Goal: Information Seeking & Learning: Learn about a topic

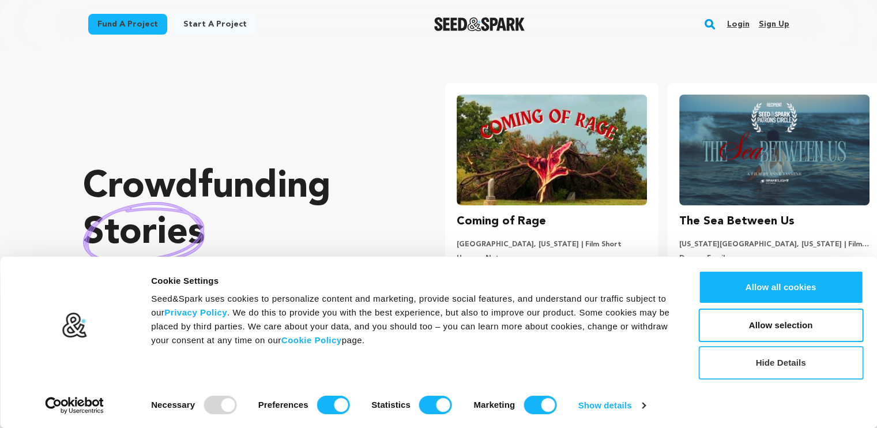
scroll to position [0, 231]
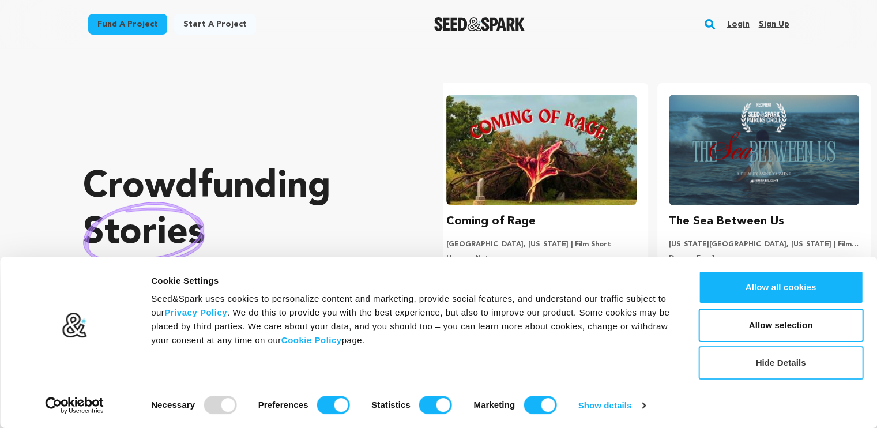
click at [809, 367] on button "Hide Details" at bounding box center [780, 362] width 165 height 33
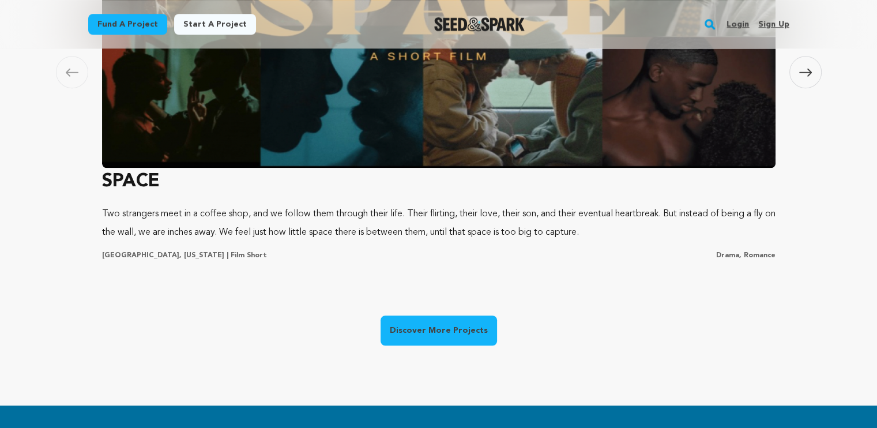
scroll to position [980, 0]
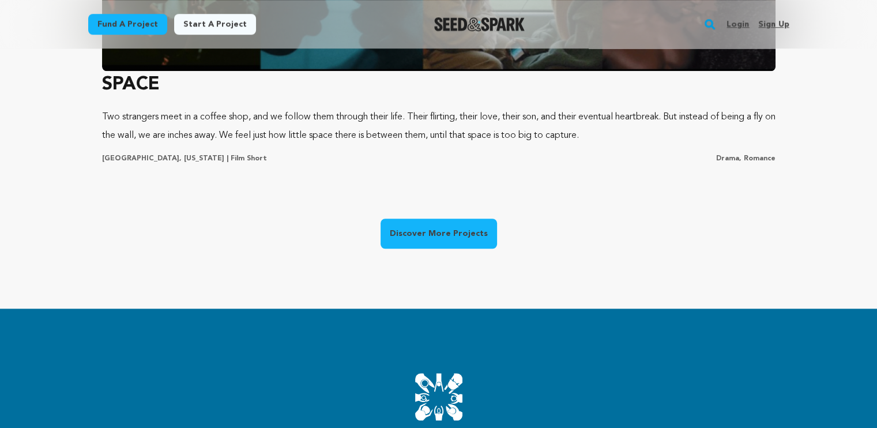
click at [436, 231] on link "Discover More Projects" at bounding box center [438, 233] width 116 height 30
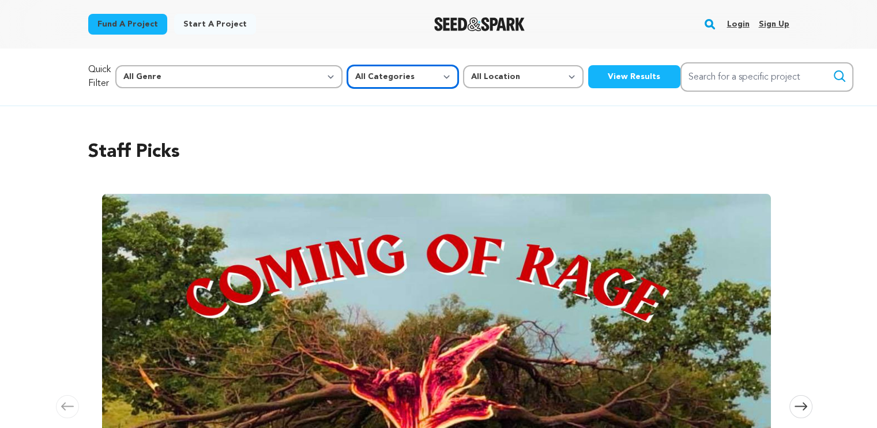
click at [347, 76] on select "All Categories Film Feature Film Short Series Music Video Comics Artist Residen…" at bounding box center [402, 76] width 111 height 23
select select "382"
click at [347, 65] on select "All Categories Film Feature Film Short Series Music Video Comics Artist Residen…" at bounding box center [402, 76] width 111 height 23
click at [463, 77] on select "All Location Everywhere United States Canada" at bounding box center [523, 76] width 120 height 23
select select "1671"
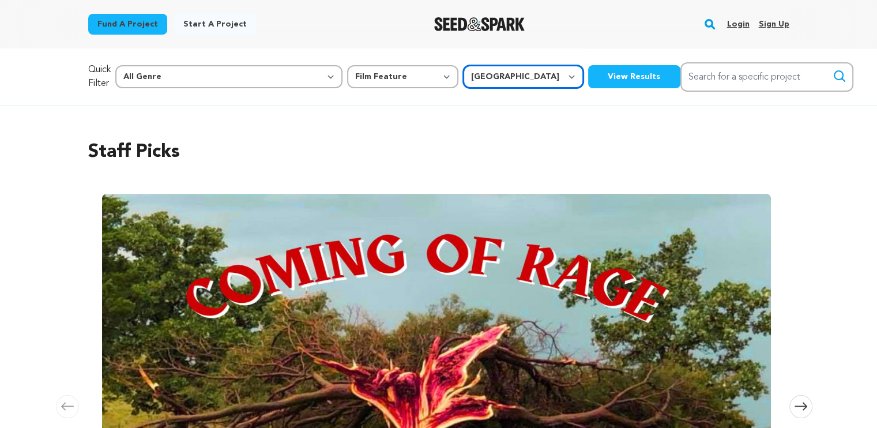
click at [463, 65] on select "All Location Everywhere United States Canada" at bounding box center [523, 76] width 120 height 23
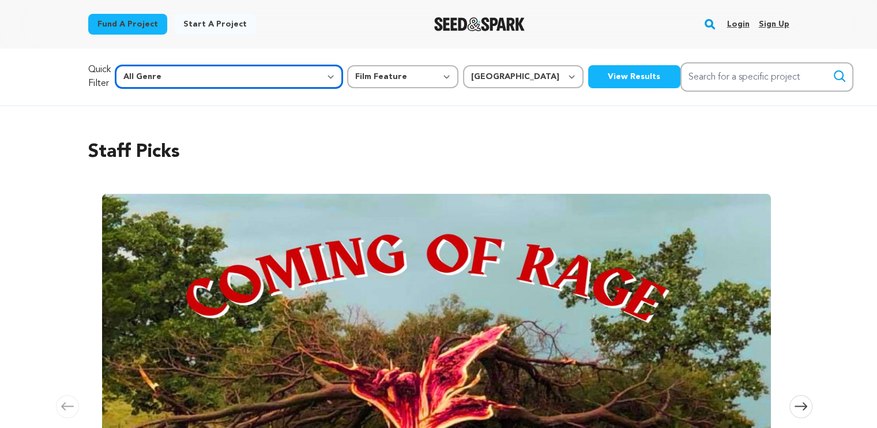
click at [236, 75] on select "All Genre Action Adventure Afrobeat Alternative Ambient Animation Bebop Big Ban…" at bounding box center [228, 76] width 227 height 23
click at [588, 74] on button "View Results" at bounding box center [634, 76] width 92 height 23
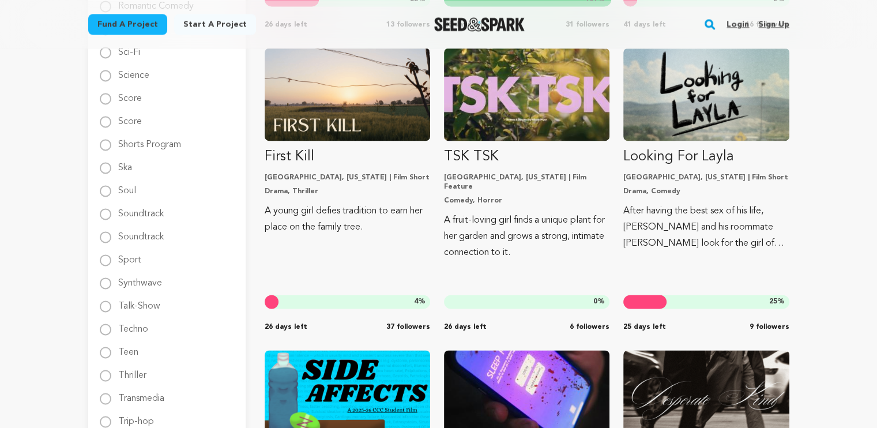
scroll to position [1787, 0]
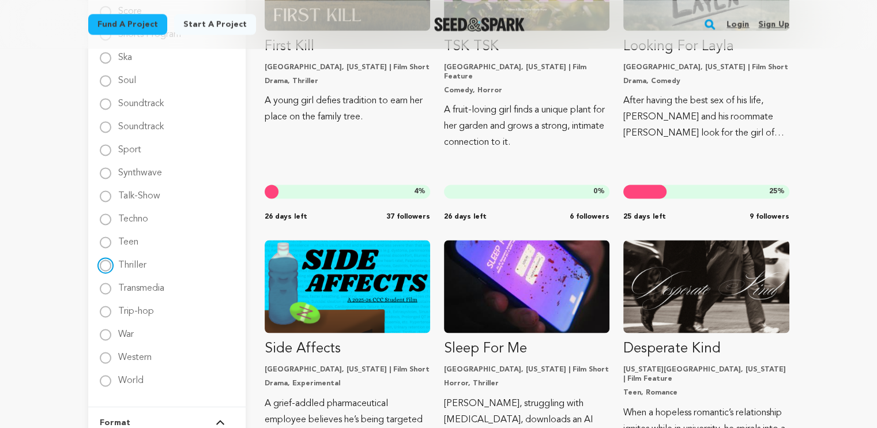
click at [106, 265] on input "Thriller" at bounding box center [106, 265] width 12 height 12
radio input "true"
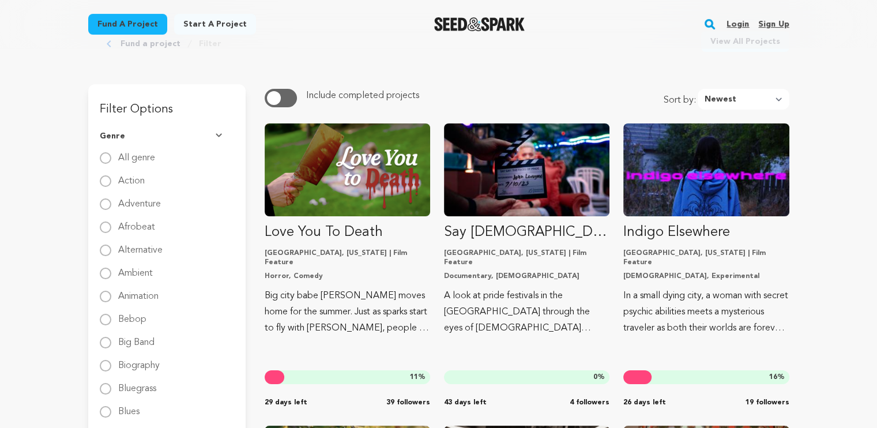
scroll to position [0, 0]
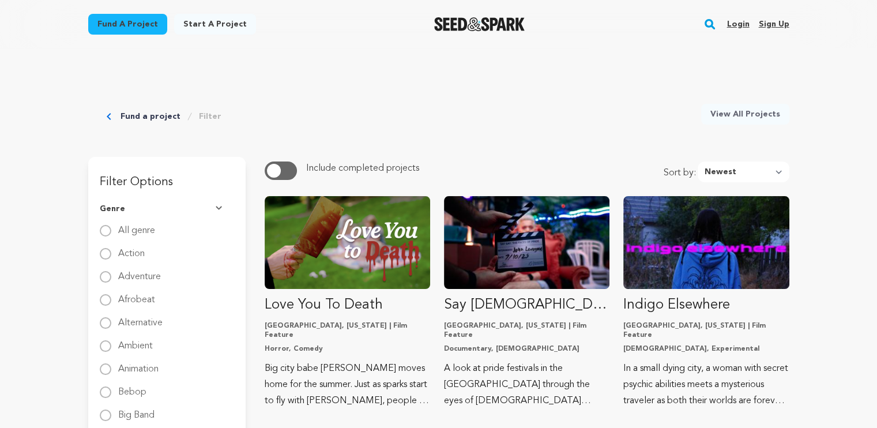
click at [208, 119] on link "Filter" at bounding box center [210, 117] width 22 height 12
click at [216, 210] on img at bounding box center [220, 209] width 9 height 6
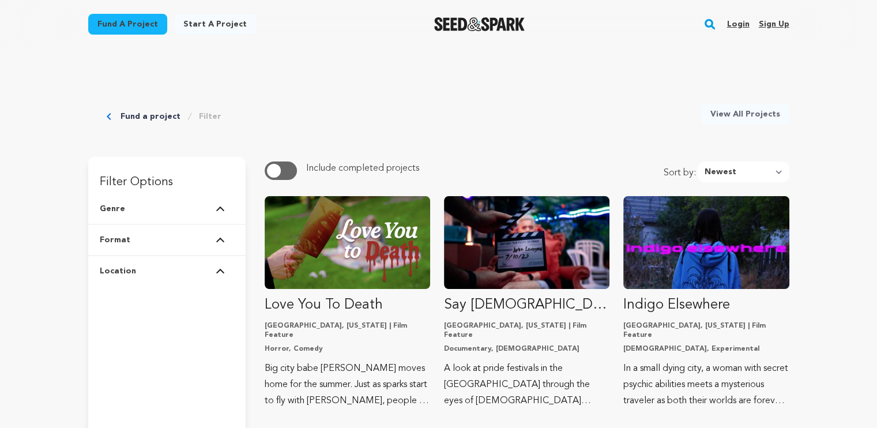
click at [217, 270] on img at bounding box center [220, 271] width 9 height 6
click at [224, 268] on img at bounding box center [220, 271] width 9 height 6
click at [220, 239] on img at bounding box center [220, 240] width 9 height 6
click at [223, 205] on button "Genre" at bounding box center [167, 209] width 134 height 30
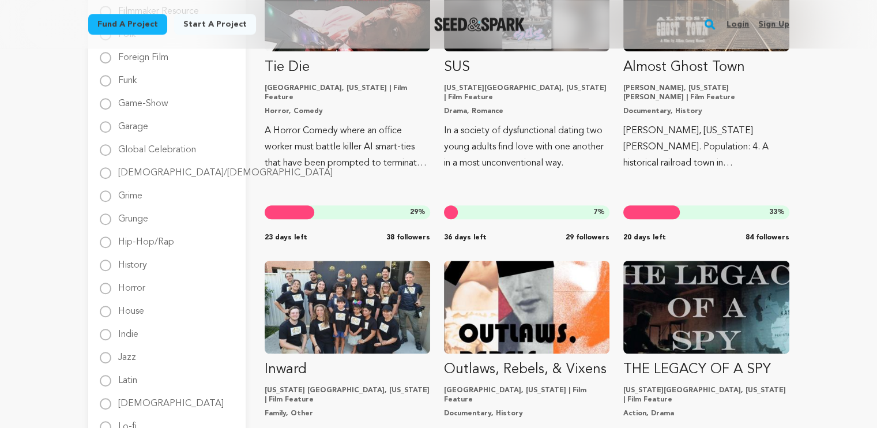
scroll to position [922, 0]
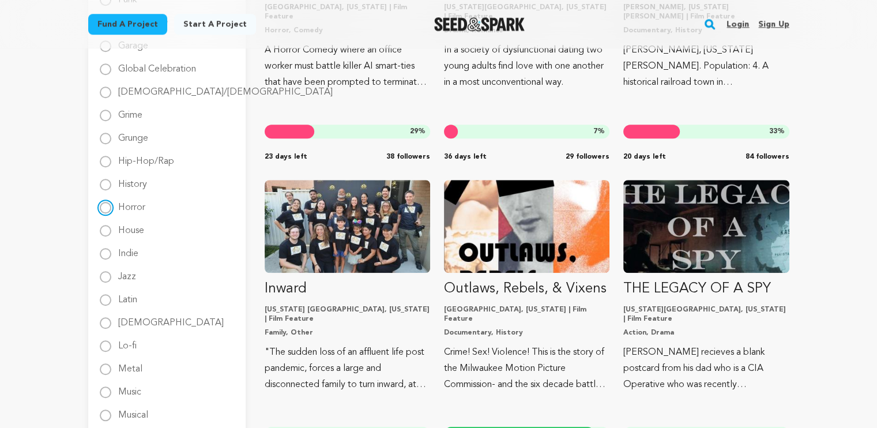
click at [108, 209] on input "Horror" at bounding box center [106, 208] width 12 height 12
radio input "true"
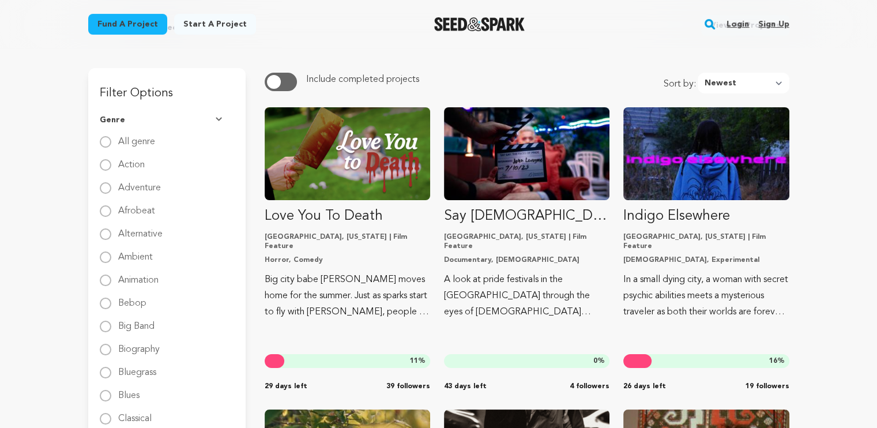
scroll to position [0, 0]
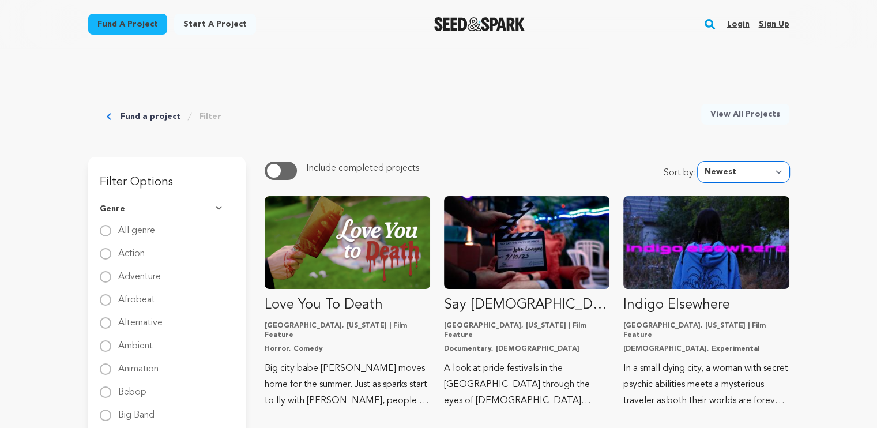
click at [770, 170] on select "Newest Most Popular Most Funded Trending Now Ending Now Amount Raised" at bounding box center [743, 171] width 92 height 21
click at [700, 161] on select "Newest Most Popular Most Funded Trending Now Ending Now Amount Raised" at bounding box center [743, 171] width 92 height 21
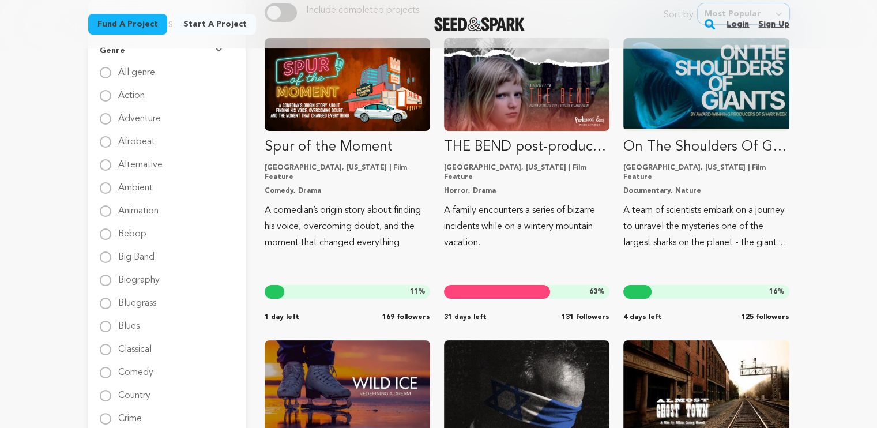
scroll to position [115, 0]
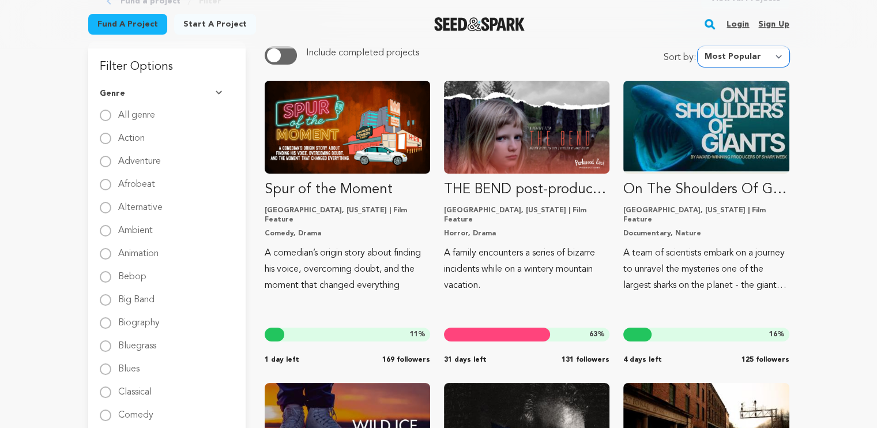
click at [773, 61] on select "Newest Most Popular Most Funded Trending Now Ending Now Amount Raised" at bounding box center [743, 56] width 92 height 21
select select "trending_now"
click at [700, 46] on select "Newest Most Popular Most Funded Trending Now Ending Now Amount Raised" at bounding box center [743, 56] width 92 height 21
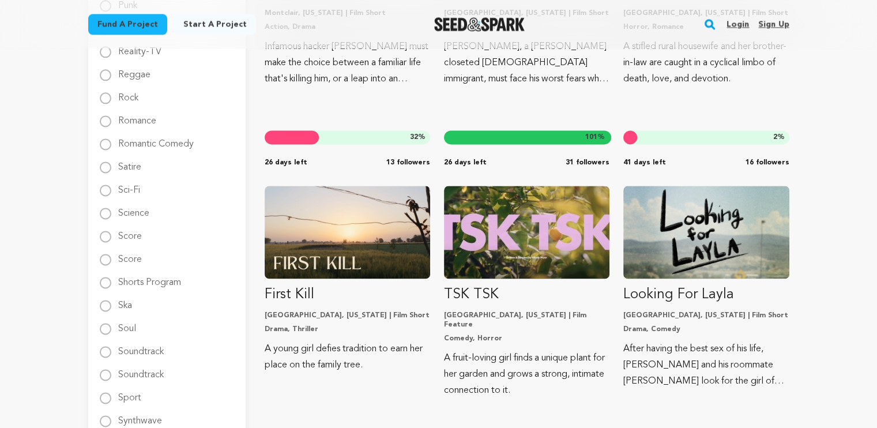
scroll to position [1614, 0]
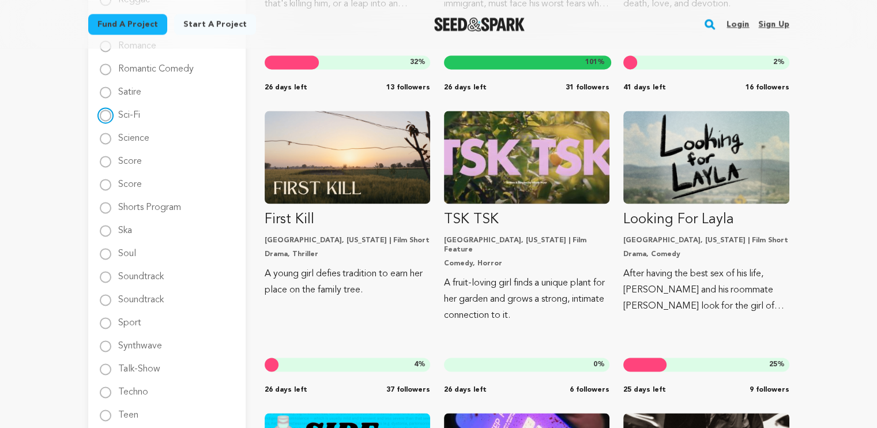
click at [105, 118] on input "Sci-Fi" at bounding box center [106, 116] width 12 height 12
radio input "true"
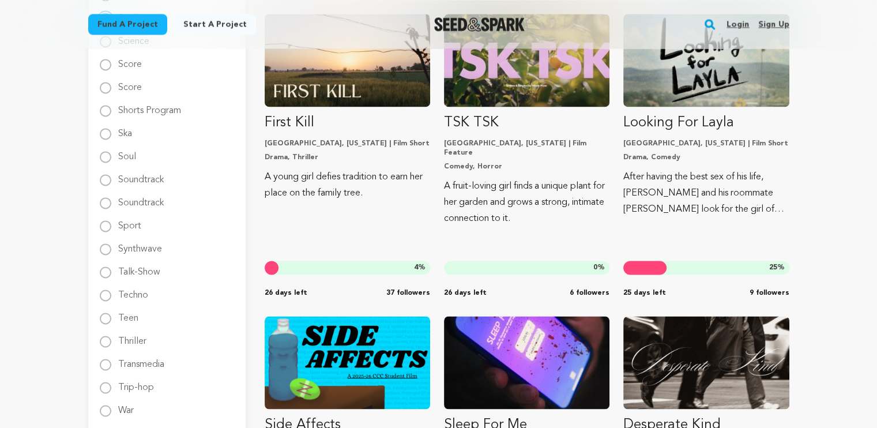
scroll to position [1845, 0]
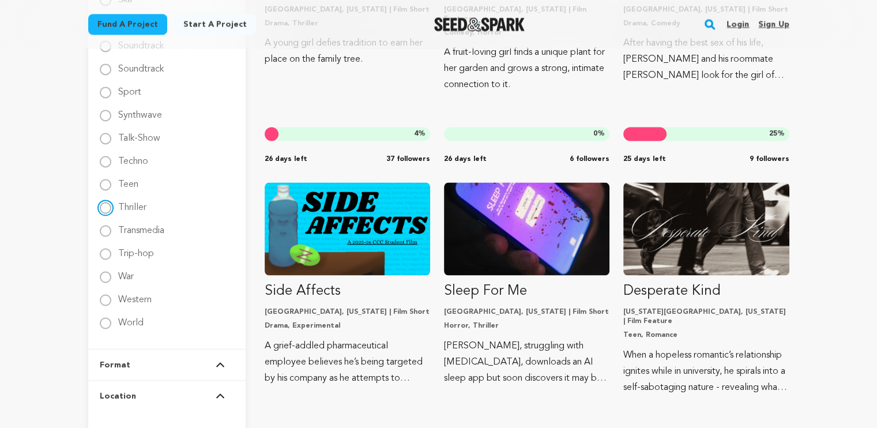
click at [107, 209] on input "Thriller" at bounding box center [106, 208] width 12 height 12
radio input "true"
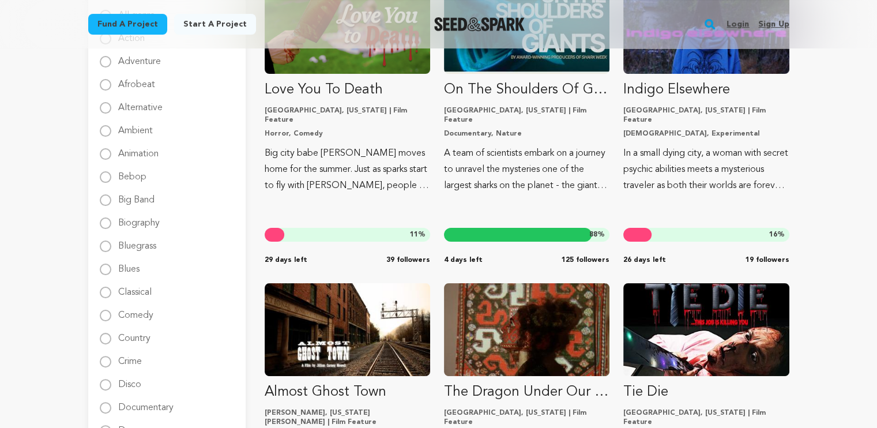
scroll to position [0, 0]
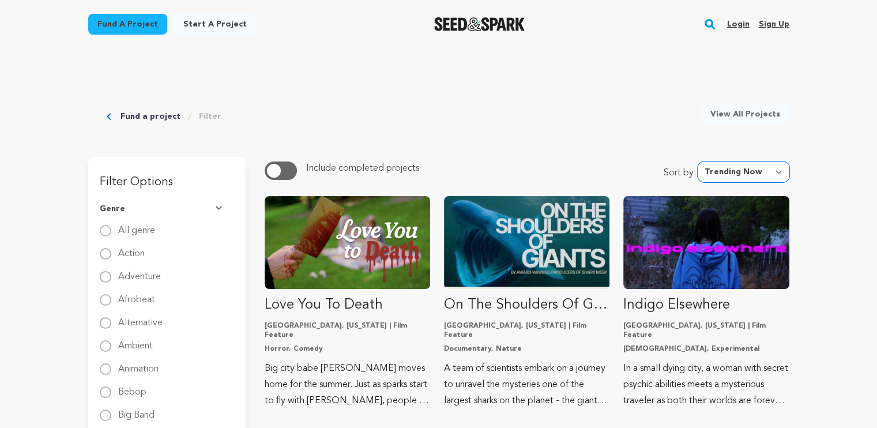
click at [761, 176] on select "Newest Most Popular Most Funded Trending Now Ending Now Amount Raised" at bounding box center [743, 171] width 92 height 21
click at [700, 161] on select "Newest Most Popular Most Funded Trending Now Ending Now Amount Raised" at bounding box center [743, 171] width 92 height 21
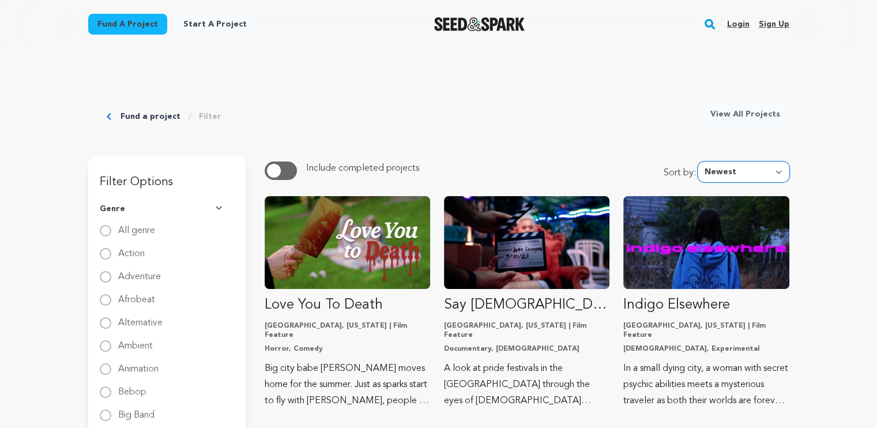
click at [766, 171] on select "Newest Most Popular Most Funded Trending Now Ending Now Amount Raised" at bounding box center [743, 171] width 92 height 21
select select "most_popular"
click at [700, 161] on select "Newest Most Popular Most Funded Trending Now Ending Now Amount Raised" at bounding box center [743, 171] width 92 height 21
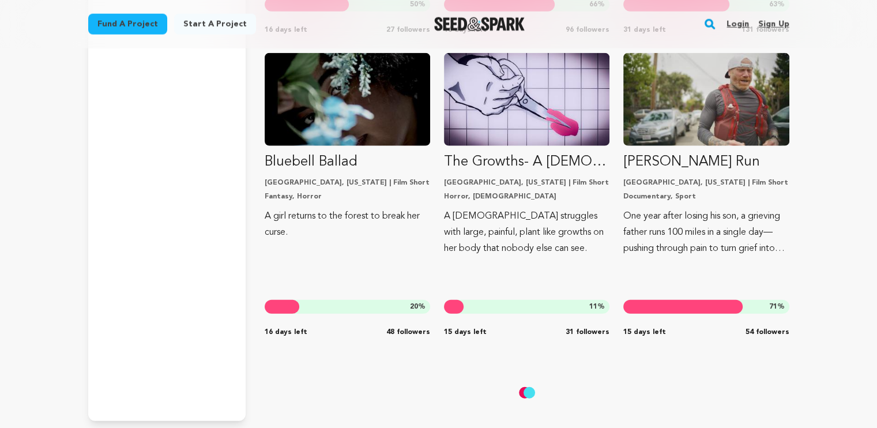
scroll to position [7263, 0]
